Goal: Information Seeking & Learning: Compare options

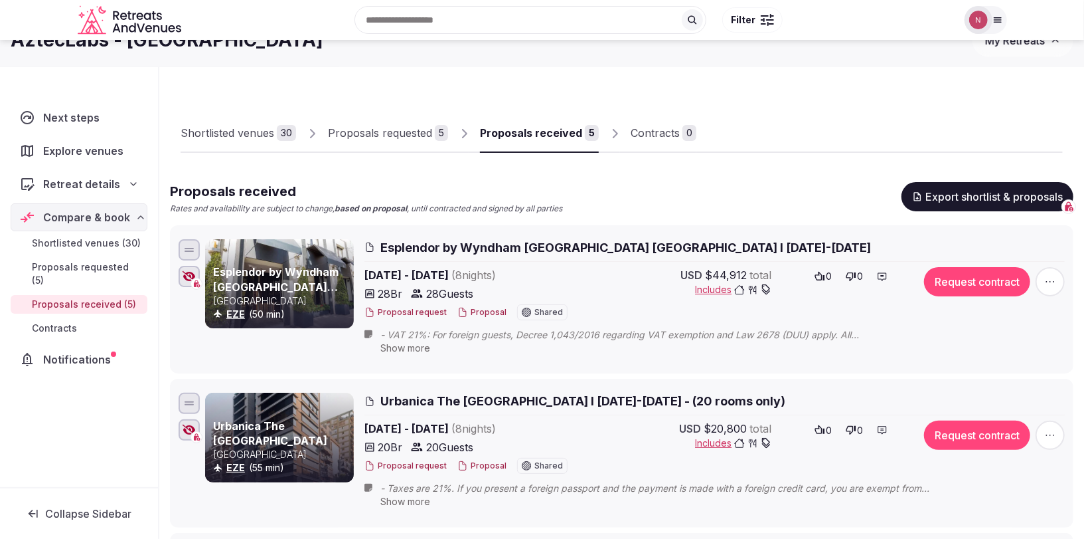
scroll to position [27, 0]
click at [978, 23] on img at bounding box center [978, 20] width 19 height 19
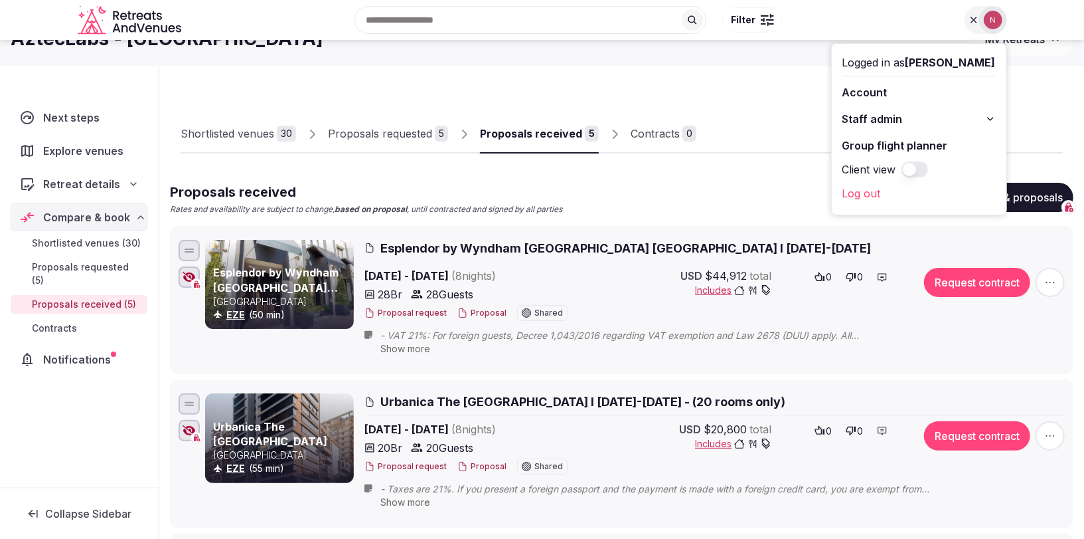
click at [888, 112] on span "Staff admin" at bounding box center [873, 119] width 60 height 16
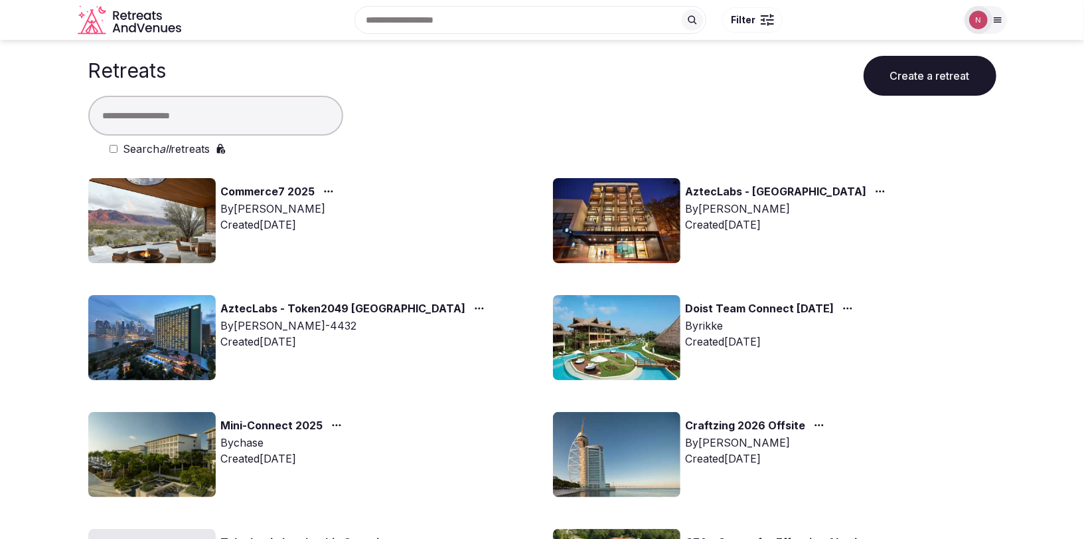
click at [181, 117] on input "text" at bounding box center [215, 116] width 255 height 40
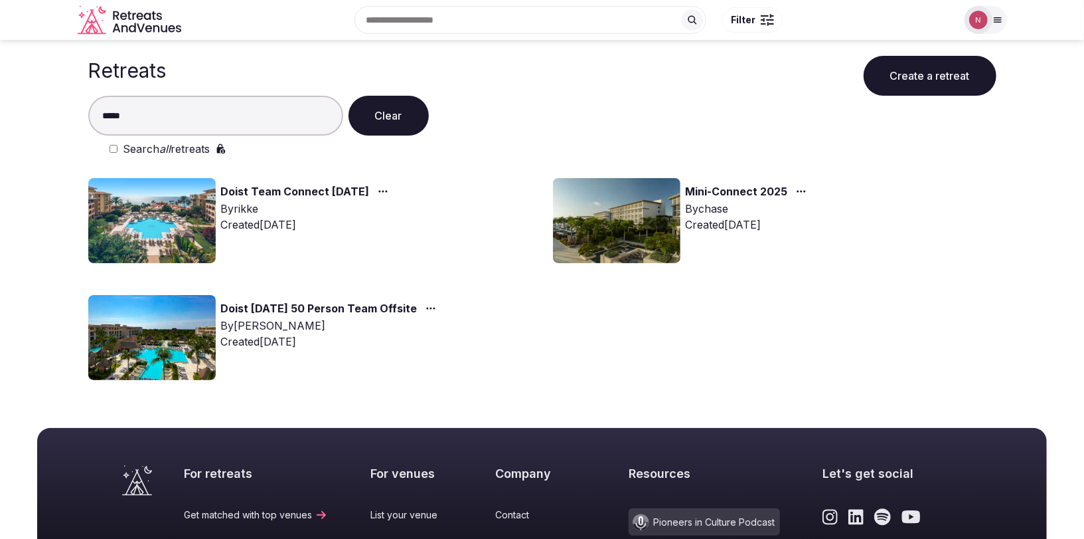
type input "*****"
click at [147, 217] on img at bounding box center [151, 220] width 127 height 85
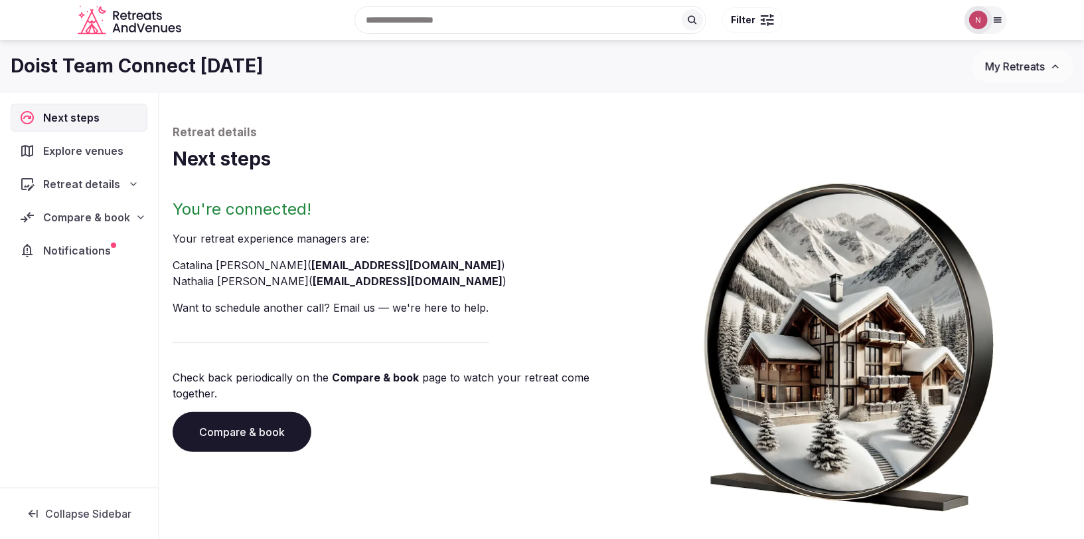
click at [67, 201] on nav "Next steps Explore venues Retreat details Compare & book Notifications" at bounding box center [79, 184] width 137 height 161
click at [65, 210] on span "Compare & book" at bounding box center [86, 217] width 87 height 16
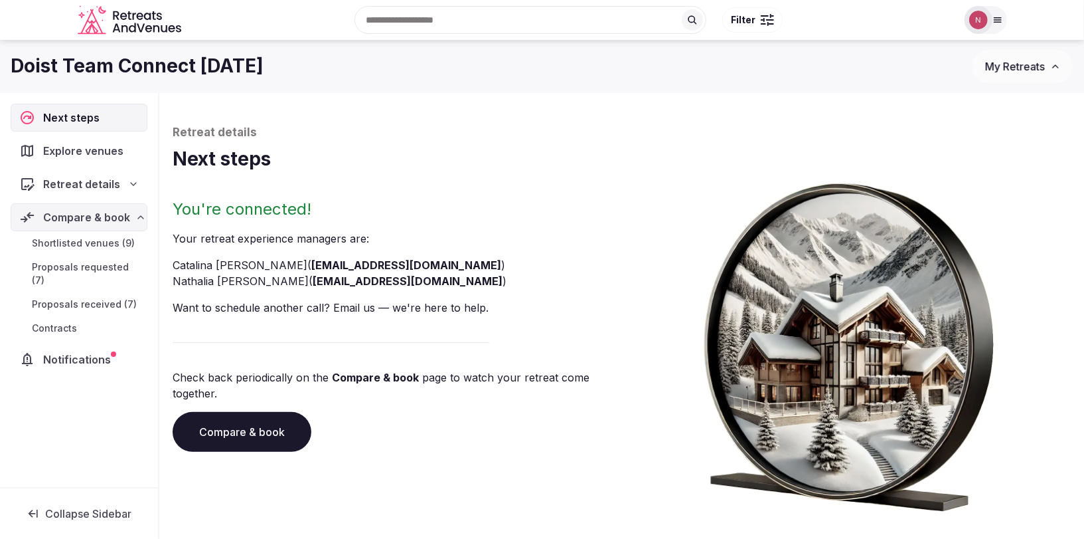
click at [72, 241] on span "Shortlisted venues (9)" at bounding box center [83, 242] width 103 height 13
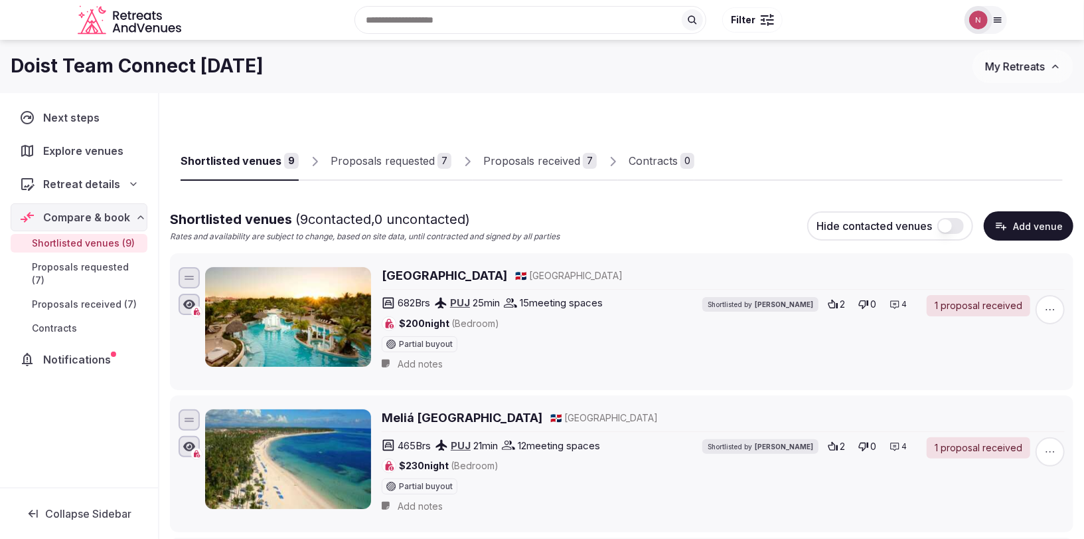
click at [521, 163] on div "Proposals received" at bounding box center [531, 161] width 97 height 16
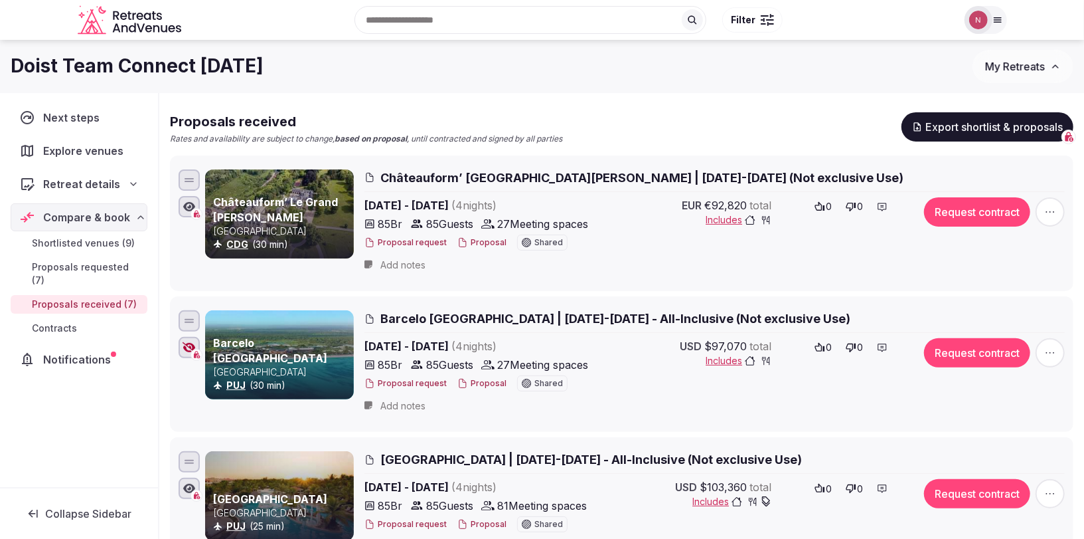
scroll to position [25, 0]
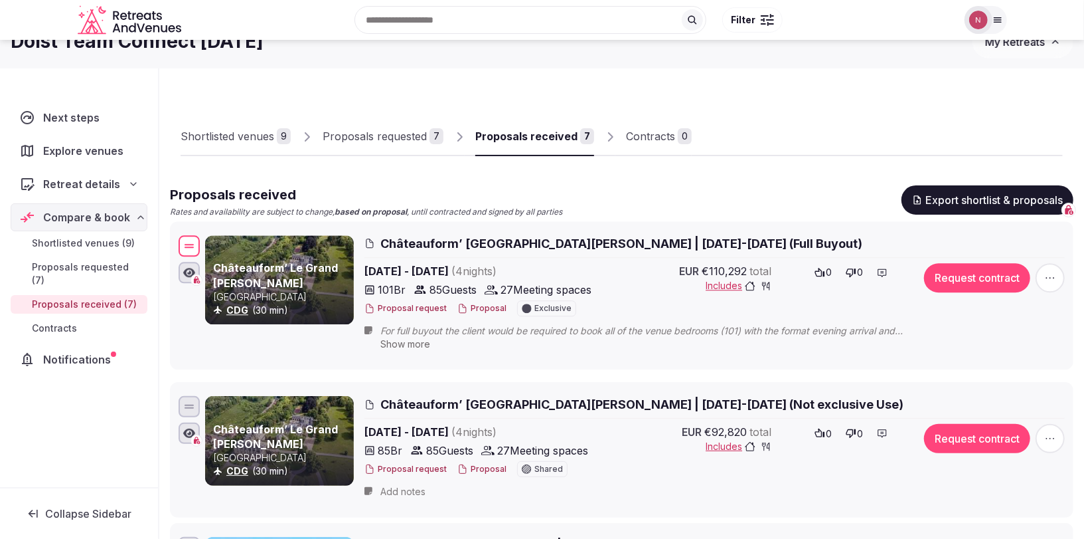
drag, startPoint x: 187, startPoint y: 295, endPoint x: 194, endPoint y: 248, distance: 47.7
click at [194, 248] on div at bounding box center [189, 245] width 21 height 21
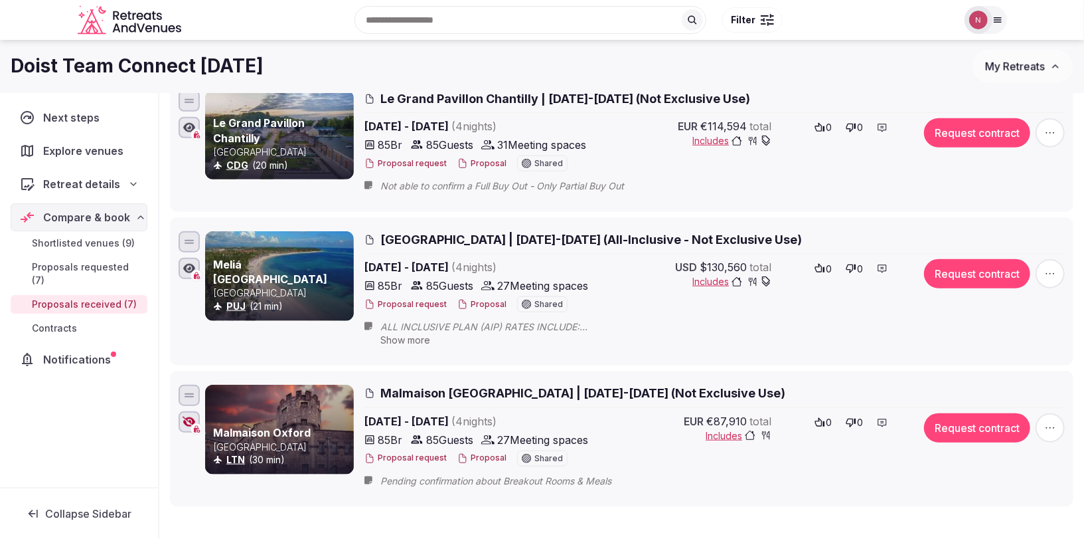
scroll to position [0, 0]
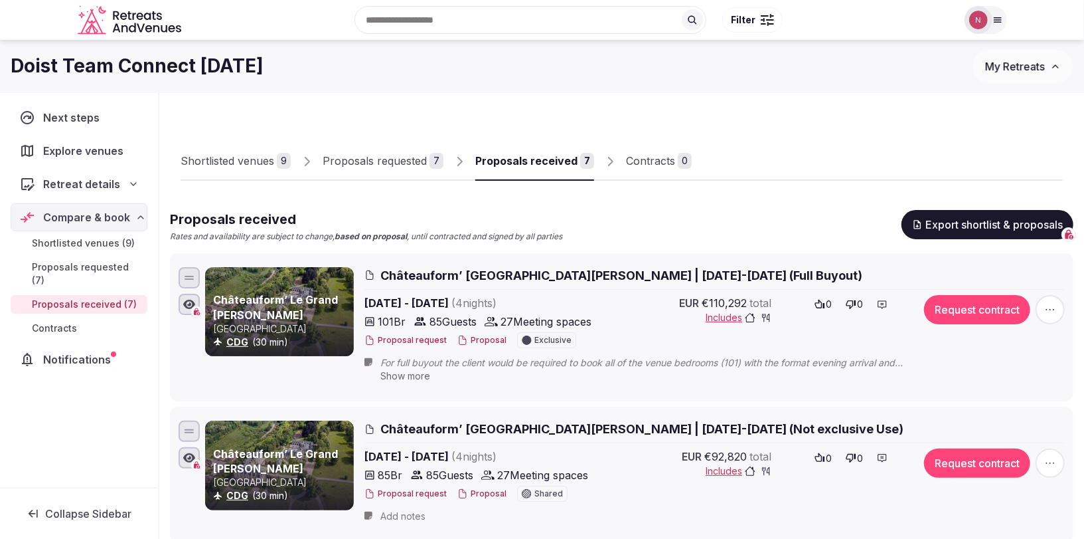
click at [236, 160] on div "Shortlisted venues" at bounding box center [228, 161] width 94 height 16
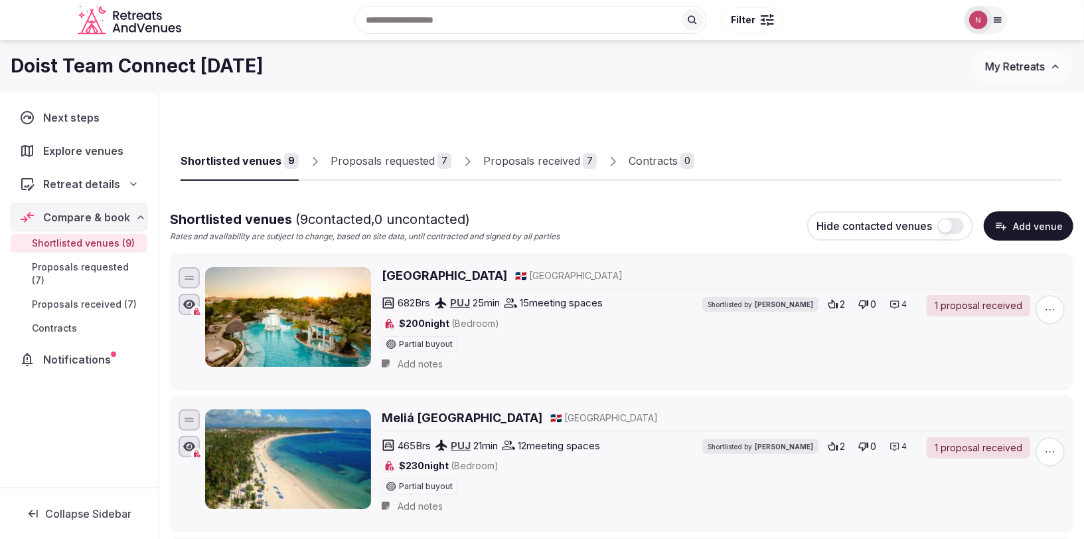
click at [540, 157] on div "Proposals received" at bounding box center [531, 161] width 97 height 16
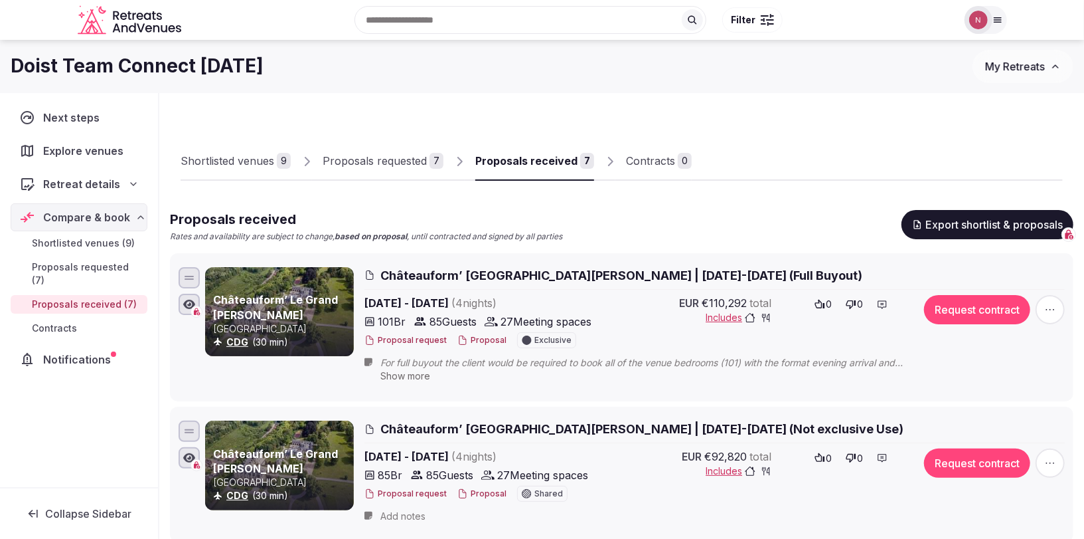
click at [384, 159] on div "Proposals requested" at bounding box center [375, 161] width 104 height 16
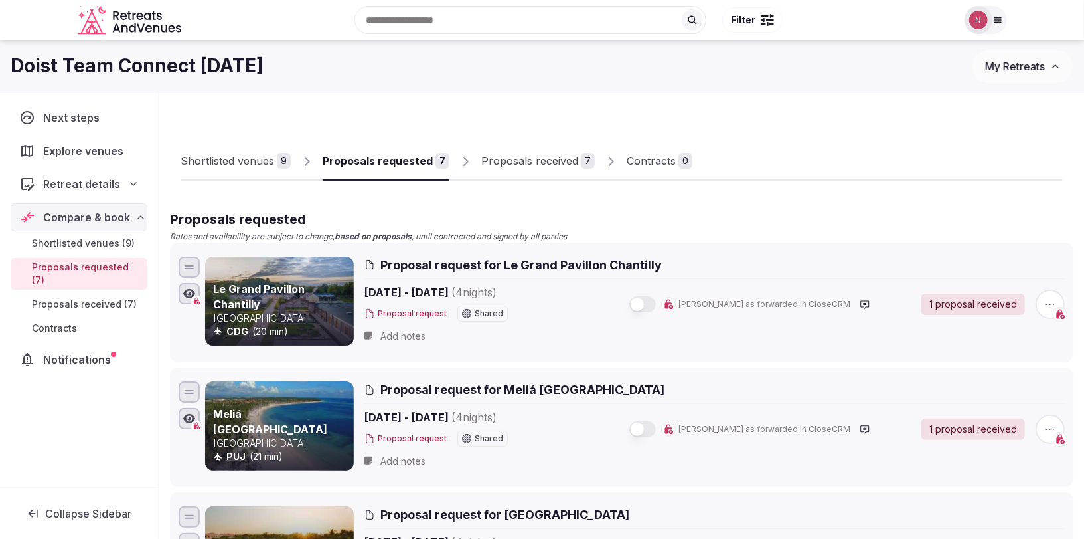
click at [533, 163] on div "Proposals received" at bounding box center [529, 161] width 97 height 16
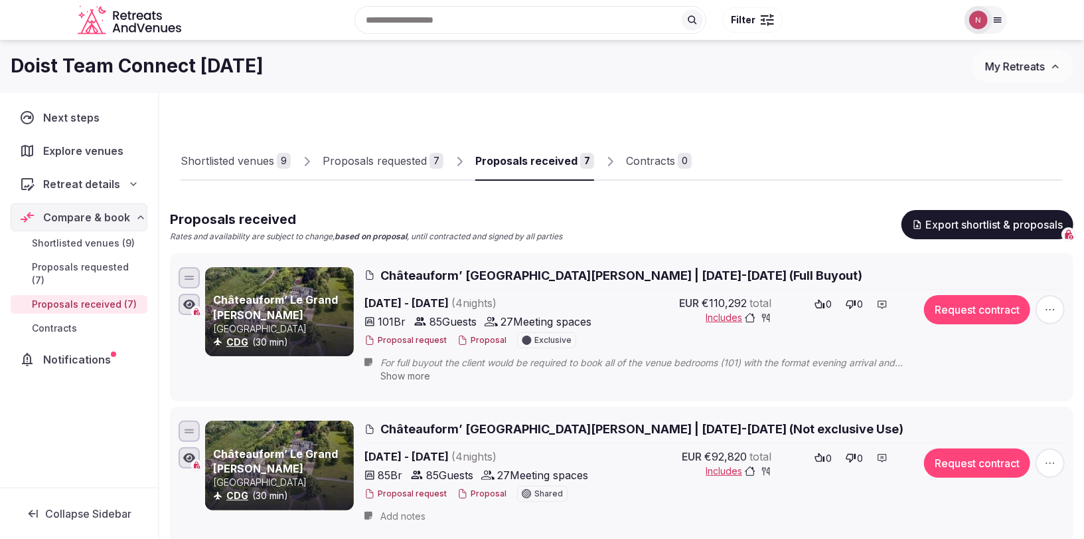
click at [225, 165] on div "Shortlisted venues" at bounding box center [228, 161] width 94 height 16
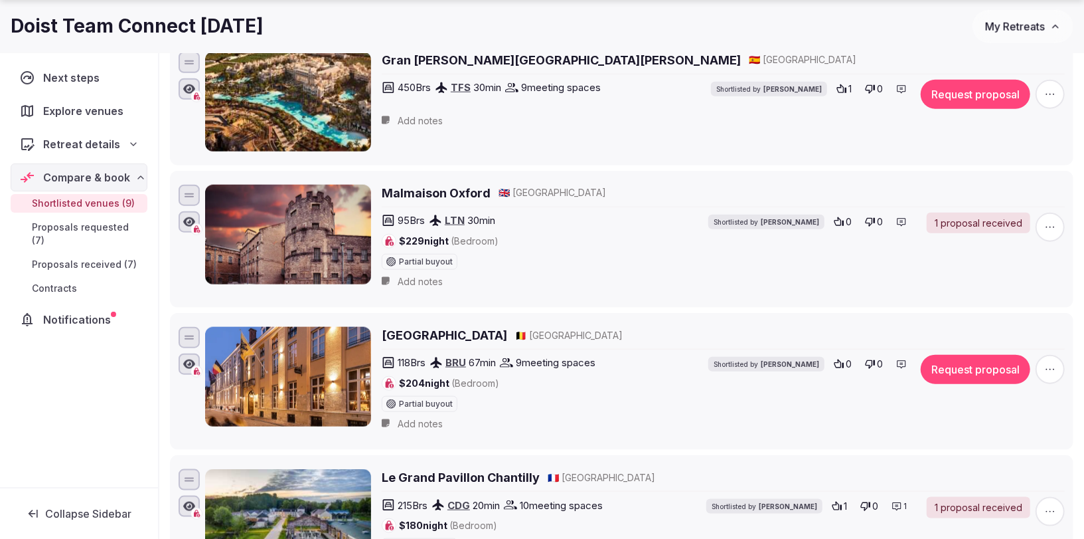
scroll to position [838, 0]
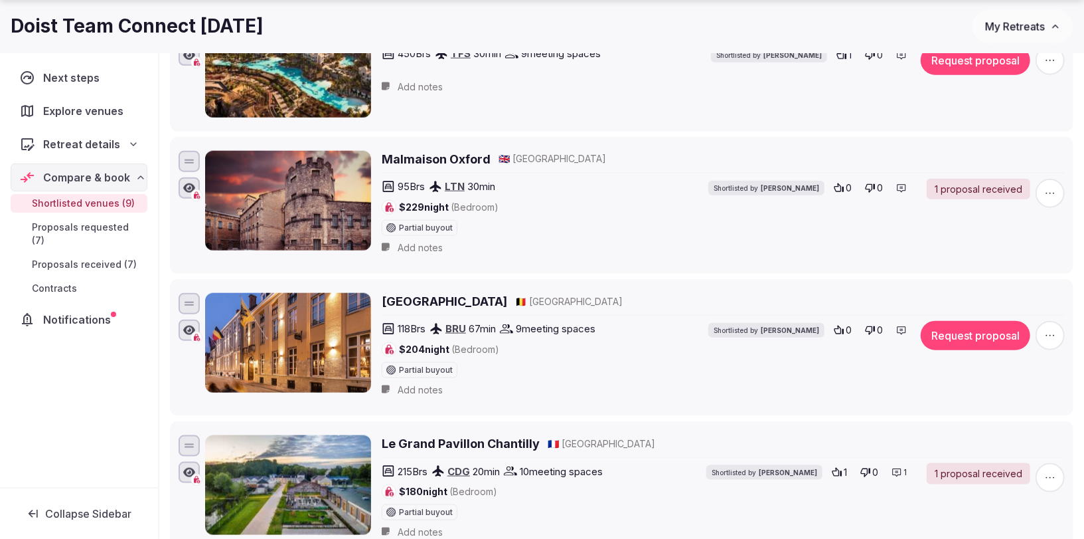
click at [426, 293] on h2 "[GEOGRAPHIC_DATA]" at bounding box center [445, 301] width 126 height 17
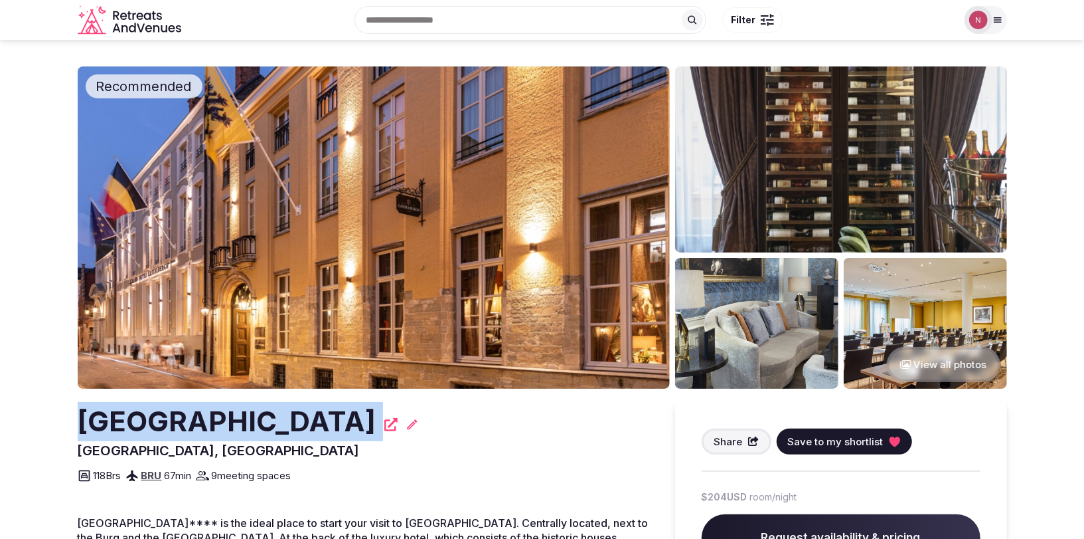
drag, startPoint x: 72, startPoint y: 408, endPoint x: 422, endPoint y: 420, distance: 350.1
